Goal: Task Accomplishment & Management: Manage account settings

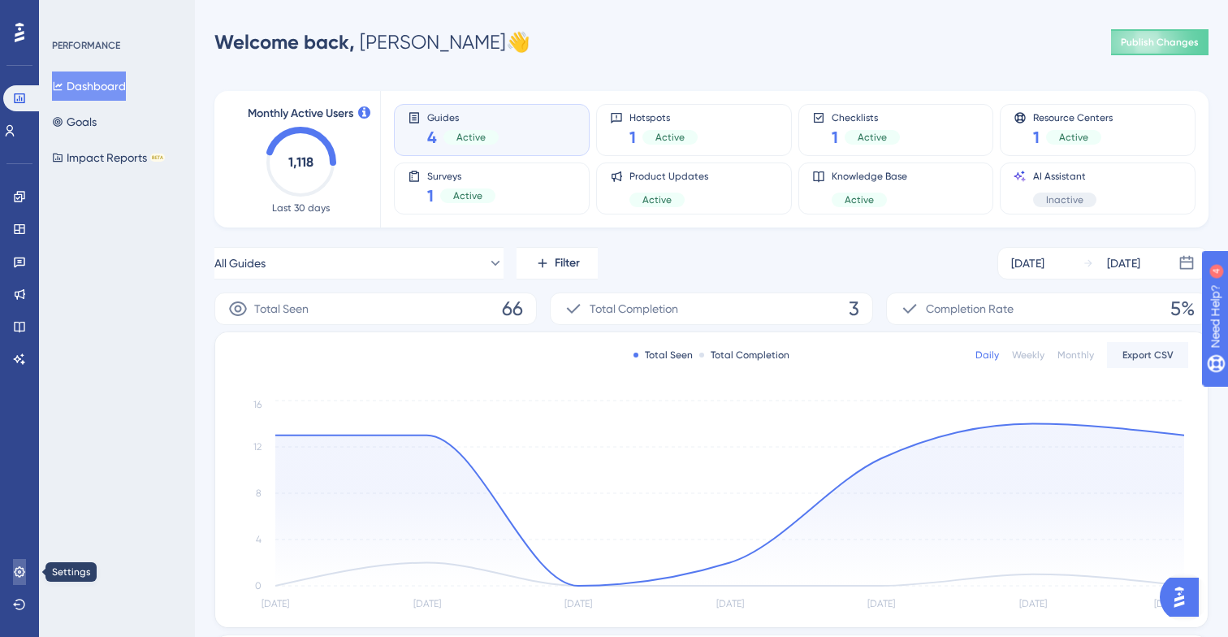
click at [14, 561] on link at bounding box center [19, 572] width 13 height 26
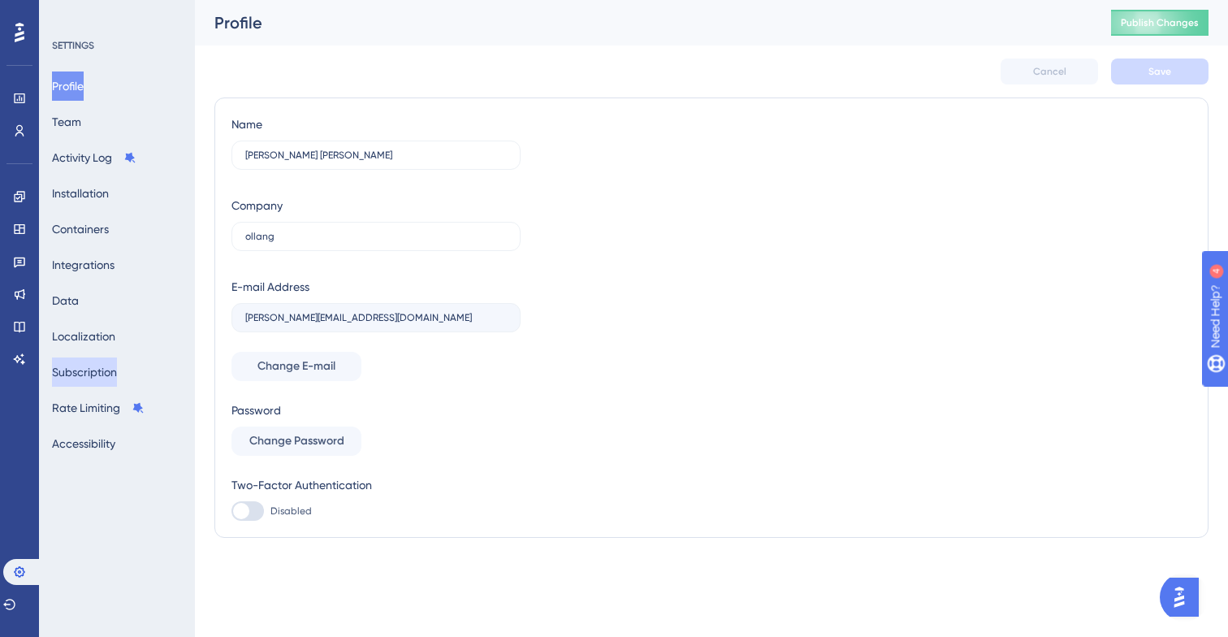
click at [97, 381] on button "Subscription" at bounding box center [84, 371] width 65 height 29
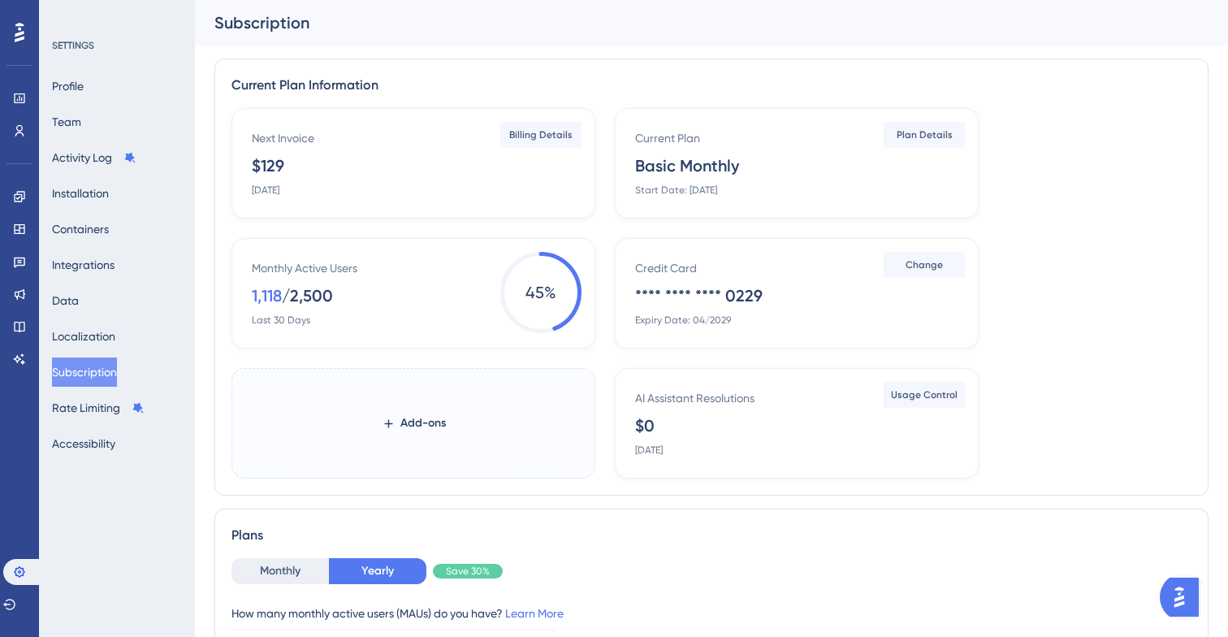
click at [273, 186] on div "[DATE]" at bounding box center [266, 190] width 28 height 13
click at [555, 142] on button "Billing Details" at bounding box center [540, 135] width 81 height 26
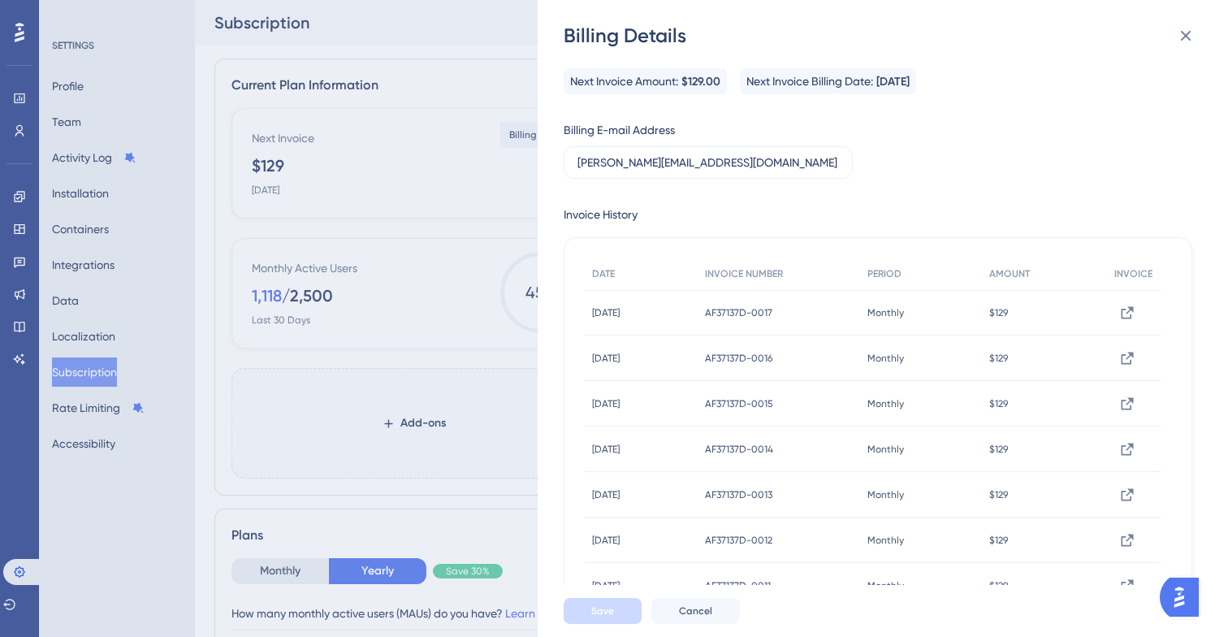
click at [290, 262] on div "Billing Details Next Invoice Amount: $129.00 Next Invoice Billing Date: [DATE] …" at bounding box center [614, 318] width 1228 height 637
